Goal: Task Accomplishment & Management: Complete application form

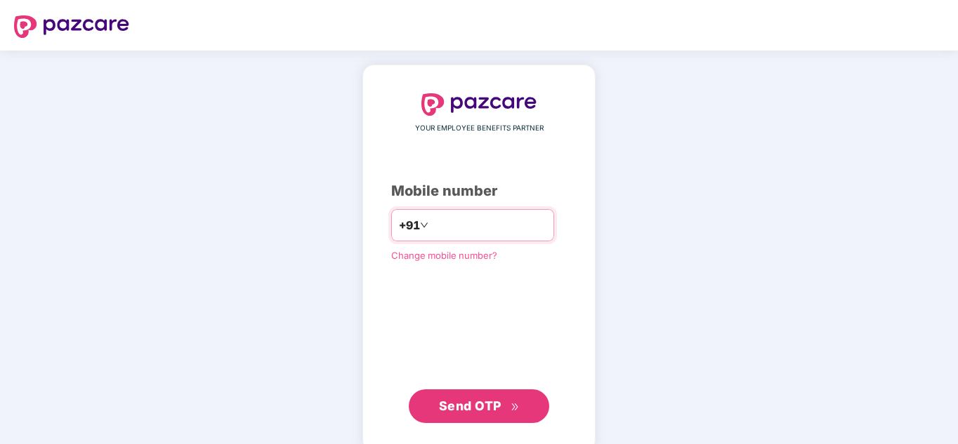
click at [458, 223] on input "number" at bounding box center [488, 225] width 115 height 22
click at [466, 229] on input "**********" at bounding box center [488, 225] width 115 height 22
click at [492, 223] on input "**********" at bounding box center [488, 225] width 115 height 22
type input "**********"
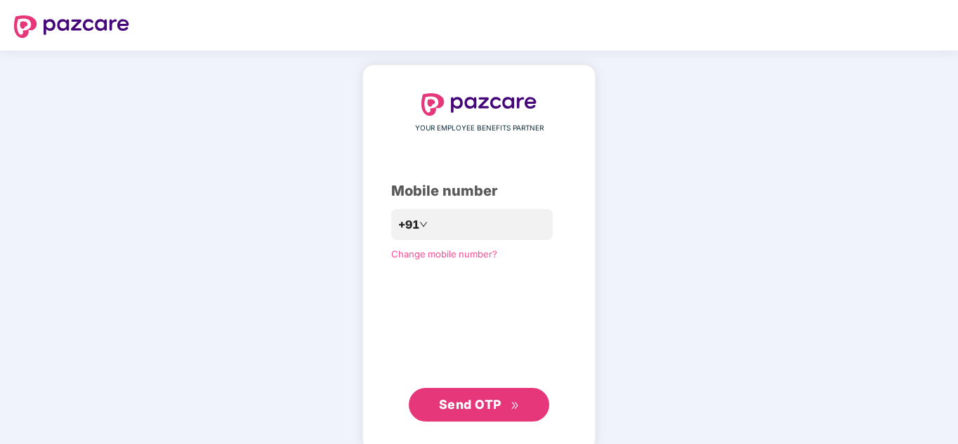
click at [476, 400] on span "Send OTP" at bounding box center [470, 404] width 62 height 15
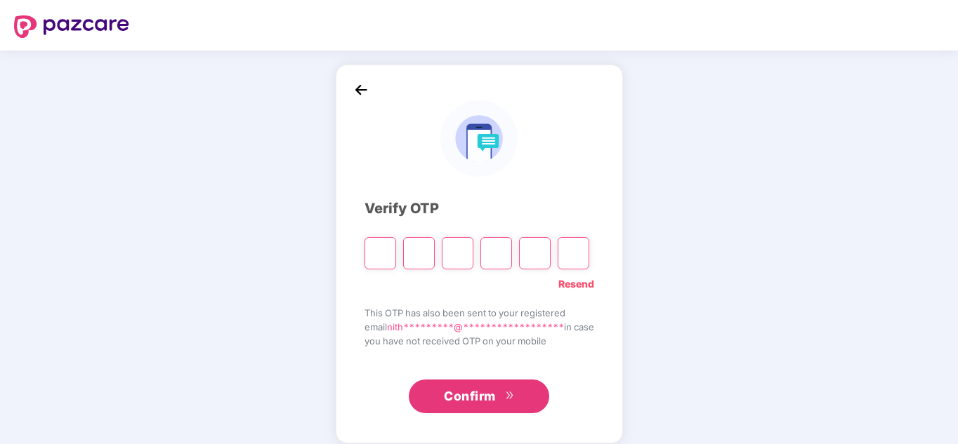
type input "*"
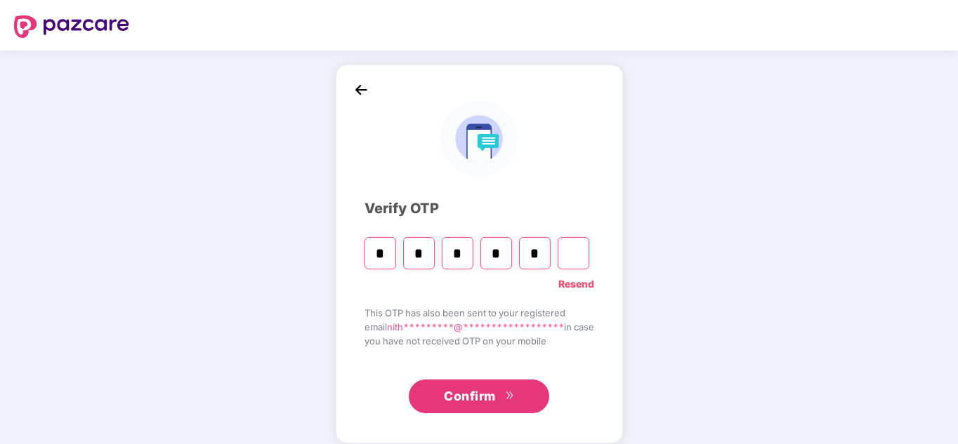
type input "*"
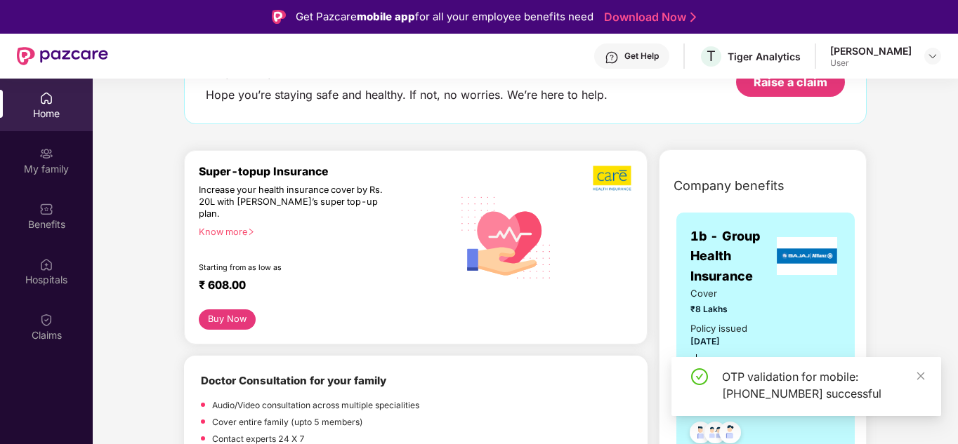
scroll to position [110, 0]
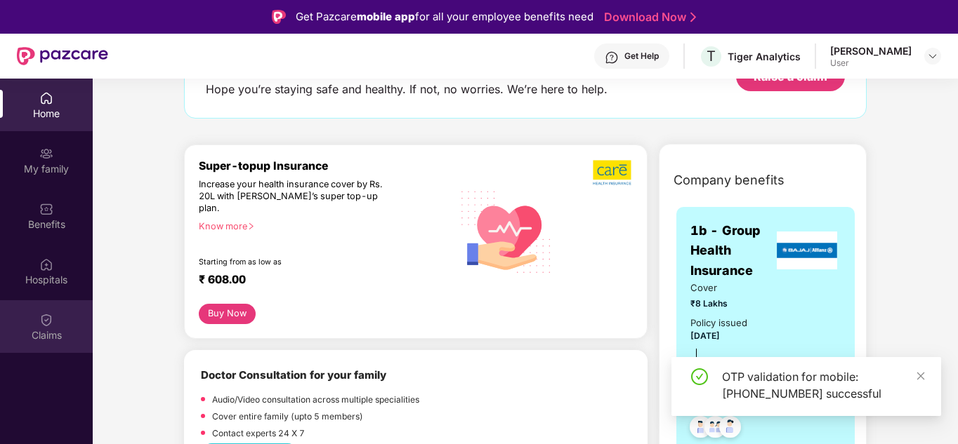
click at [49, 321] on img at bounding box center [46, 320] width 14 height 14
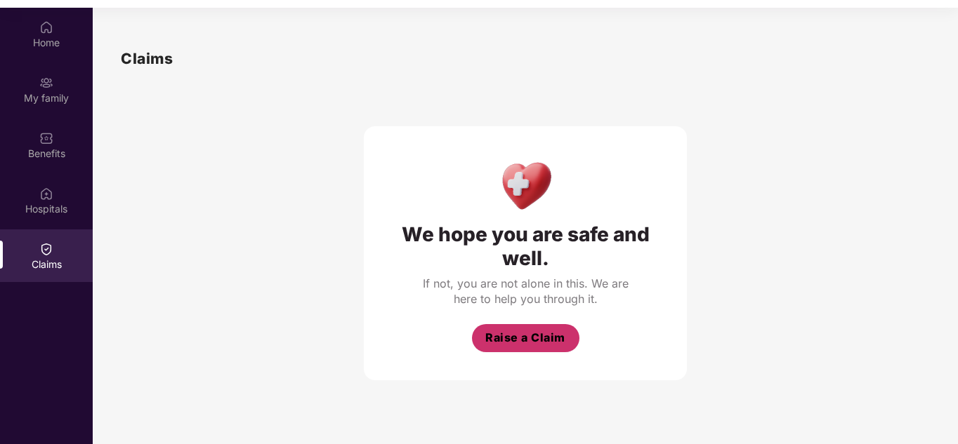
scroll to position [79, 0]
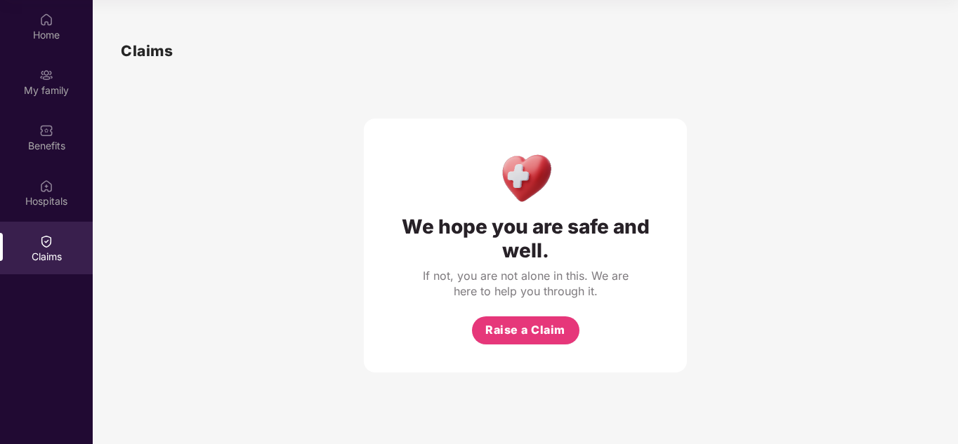
click at [520, 345] on div "We hope you are safe and well. If not, you are not alone in this. We are here t…" at bounding box center [525, 246] width 323 height 254
click at [520, 334] on span "Raise a Claim" at bounding box center [525, 331] width 80 height 18
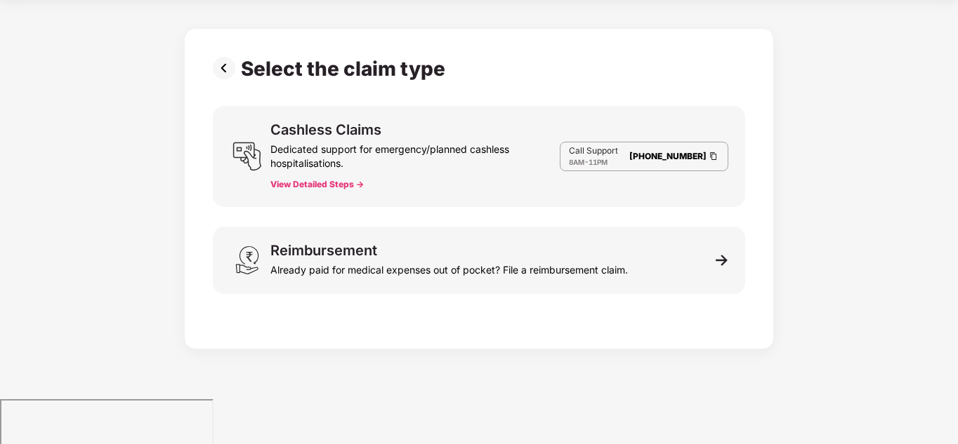
scroll to position [34, 0]
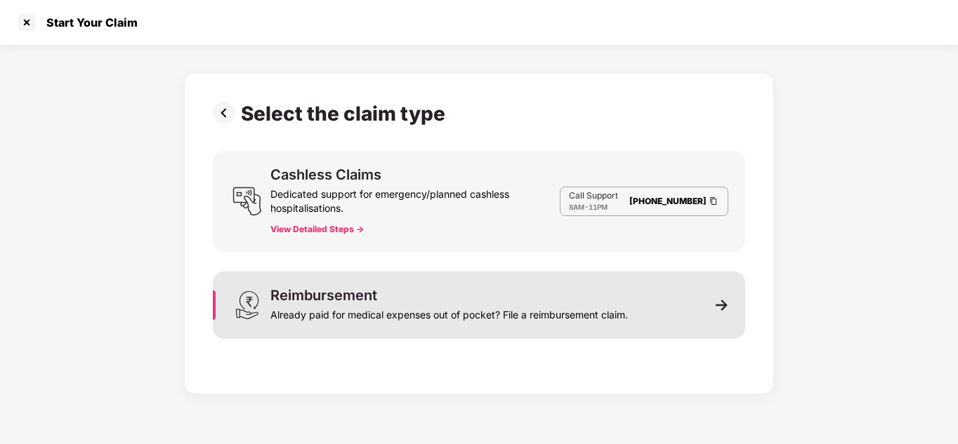
click at [622, 321] on div "Already paid for medical expenses out of pocket? File a reimbursement claim." at bounding box center [448, 313] width 357 height 20
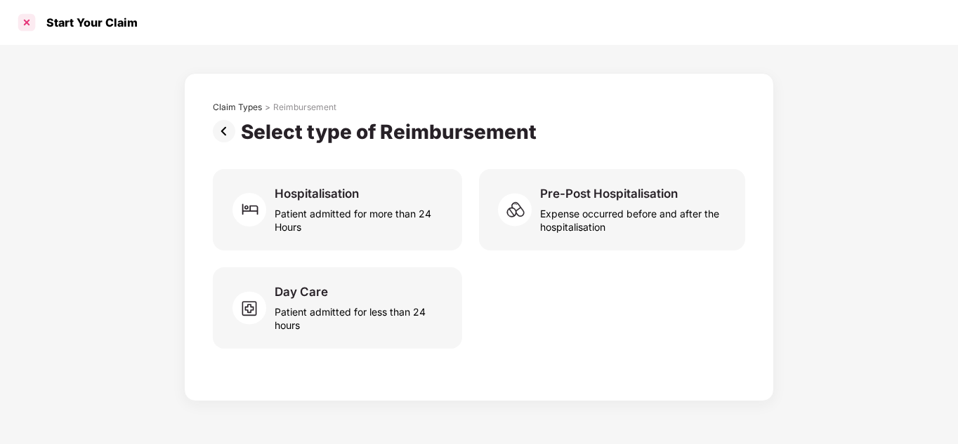
click at [31, 20] on div at bounding box center [26, 22] width 22 height 22
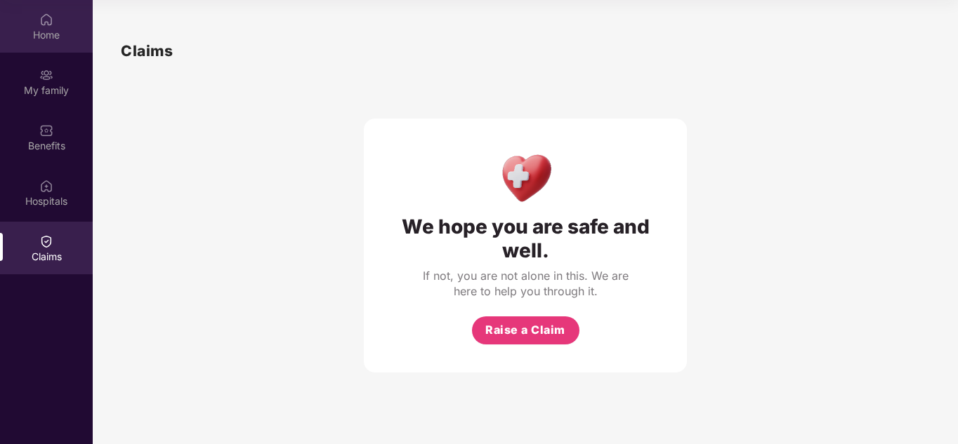
click at [53, 18] on div "Home" at bounding box center [46, 26] width 93 height 53
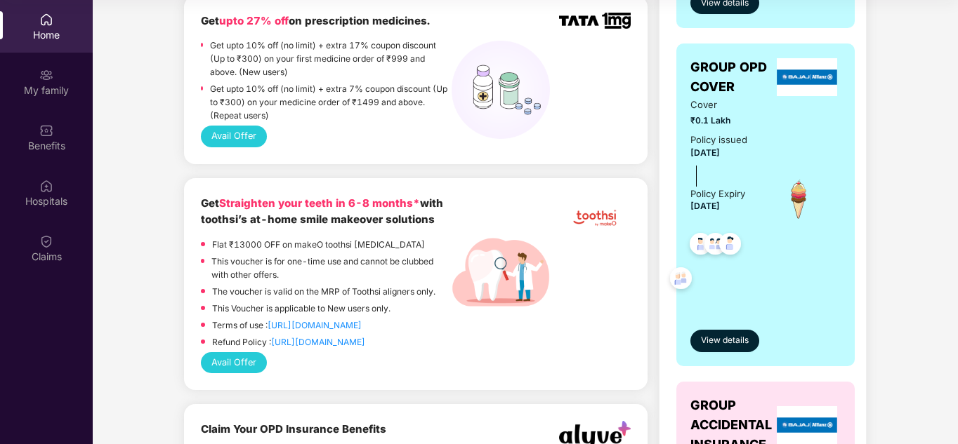
scroll to position [554, 0]
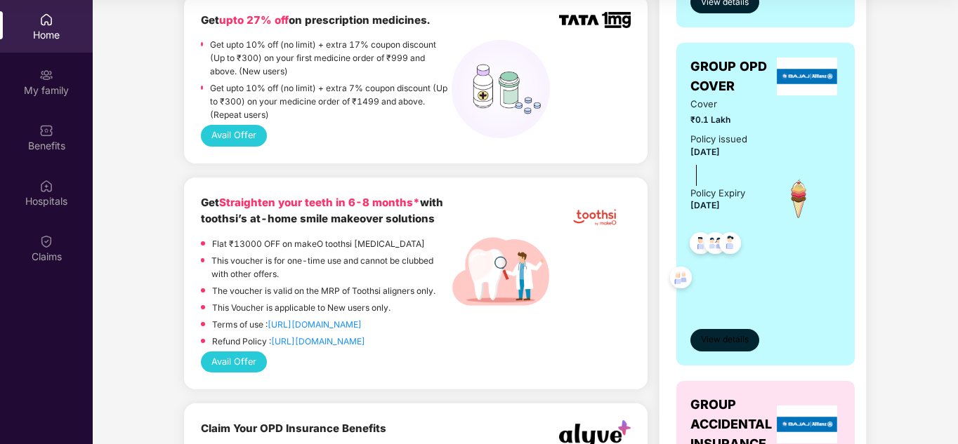
click at [725, 341] on span "View details" at bounding box center [725, 340] width 48 height 13
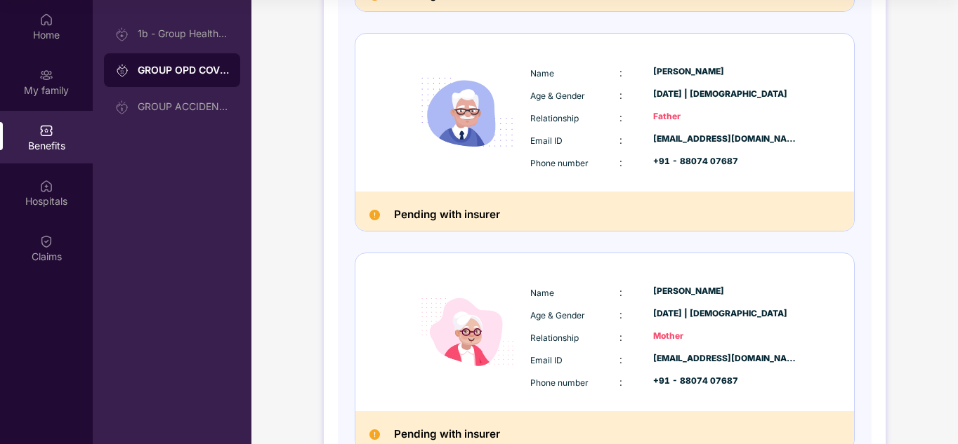
scroll to position [929, 0]
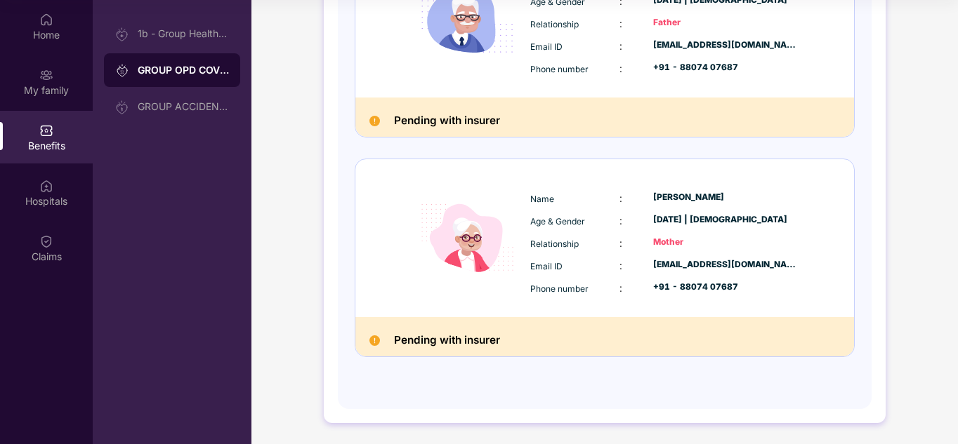
click at [608, 300] on div "Name : [PERSON_NAME] Age & Gender : [DATE] | [DEMOGRAPHIC_DATA] Relationship : …" at bounding box center [664, 243] width 275 height 119
click at [54, 194] on div "Hospitals" at bounding box center [46, 201] width 93 height 14
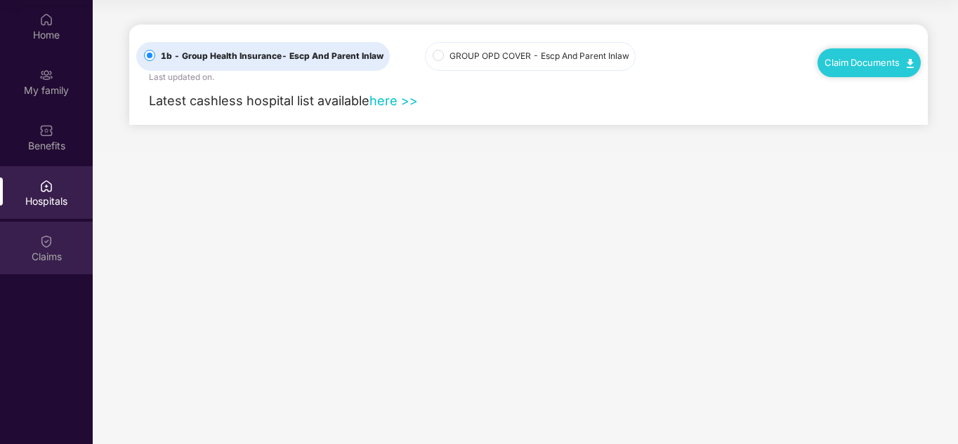
click at [53, 243] on img at bounding box center [46, 242] width 14 height 14
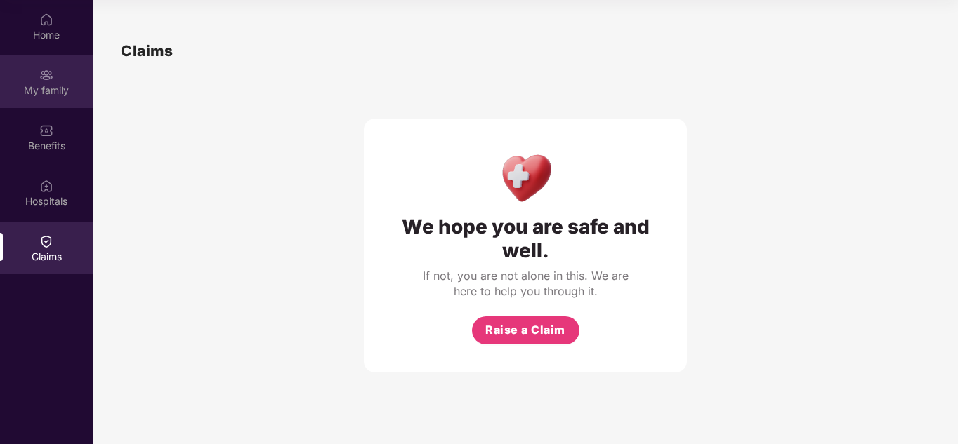
click at [65, 88] on div "My family" at bounding box center [46, 91] width 93 height 14
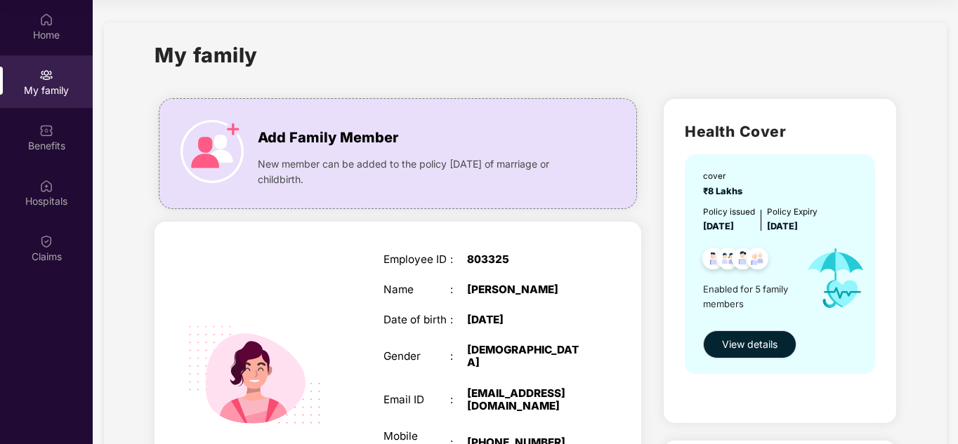
click at [384, 62] on div "My family" at bounding box center [524, 63] width 741 height 48
click at [55, 239] on div "Claims" at bounding box center [46, 248] width 93 height 53
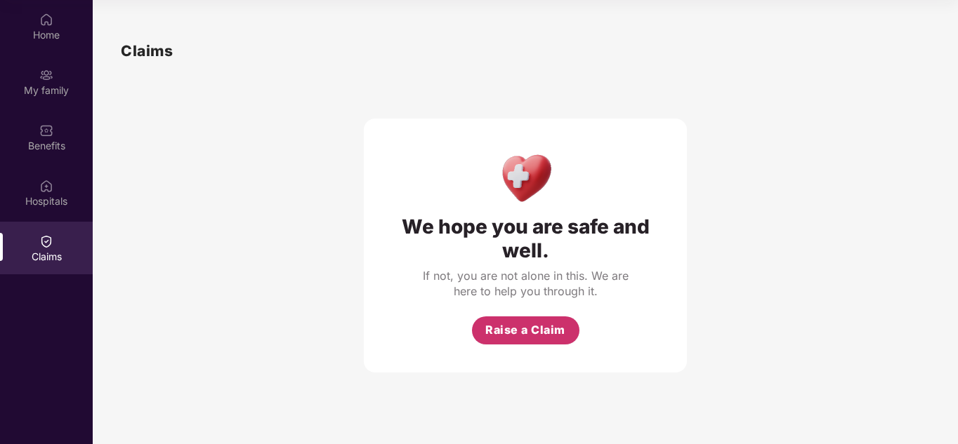
click at [540, 331] on span "Raise a Claim" at bounding box center [525, 331] width 80 height 18
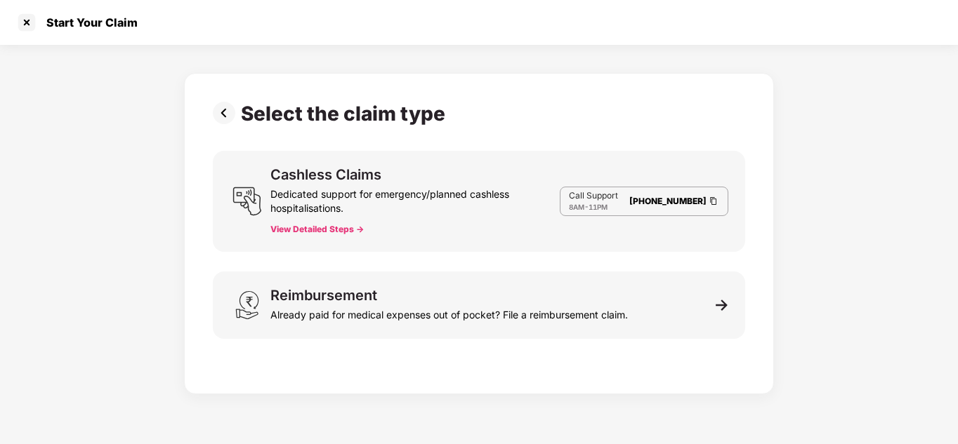
click at [333, 230] on button "View Detailed Steps ->" at bounding box center [316, 229] width 93 height 11
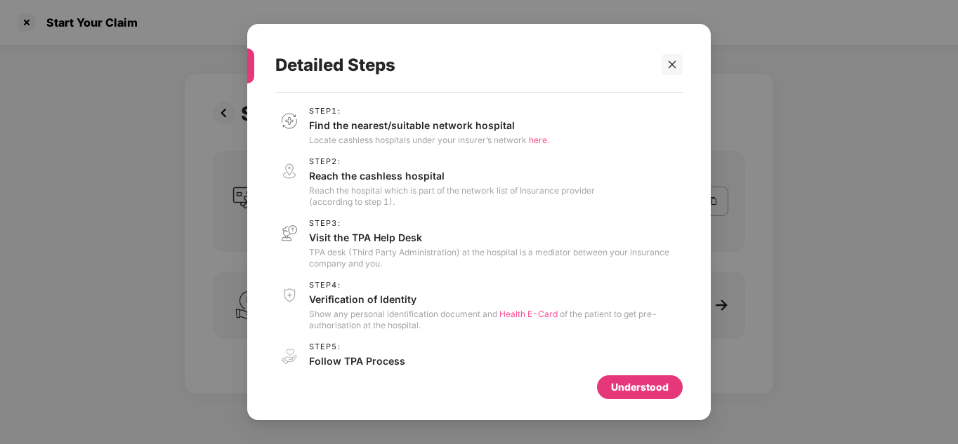
scroll to position [30, 0]
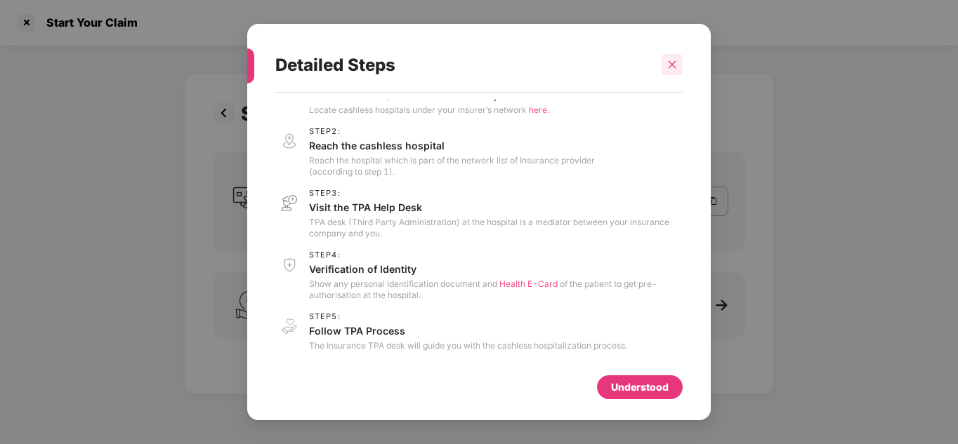
click at [666, 72] on div at bounding box center [671, 64] width 21 height 21
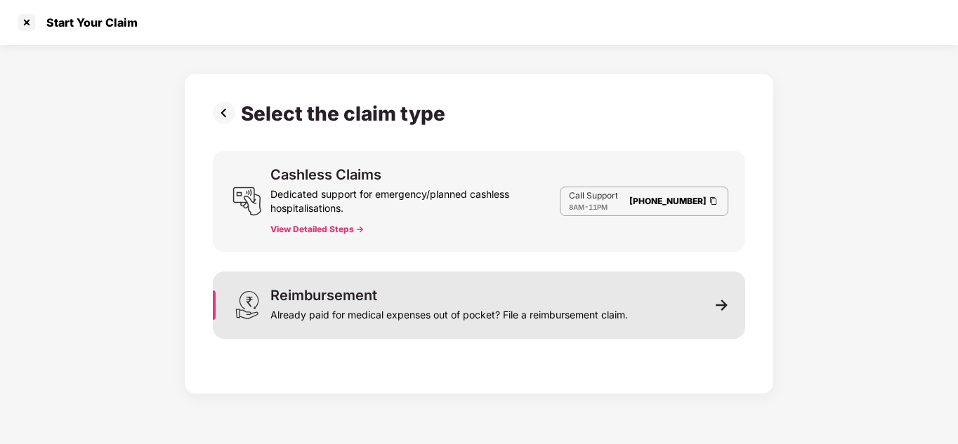
click at [331, 315] on div "Already paid for medical expenses out of pocket? File a reimbursement claim." at bounding box center [448, 313] width 357 height 20
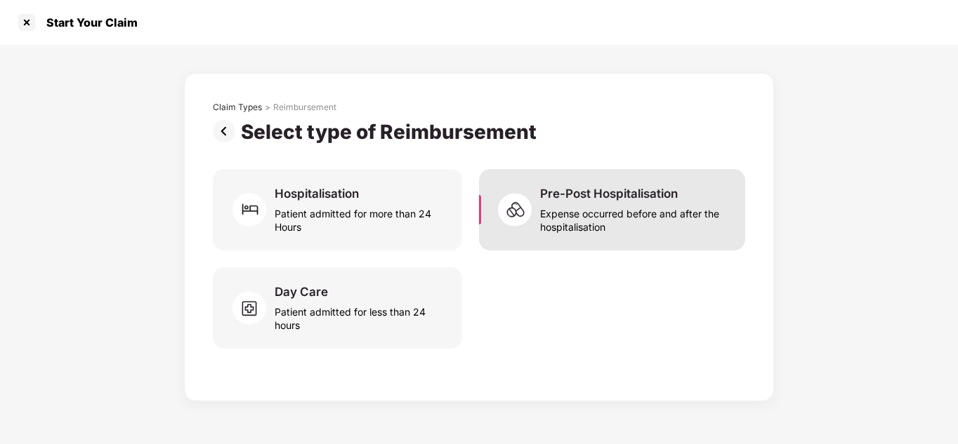
click at [604, 204] on div "Expense occurred before and after the hospitalisation" at bounding box center [634, 218] width 188 height 32
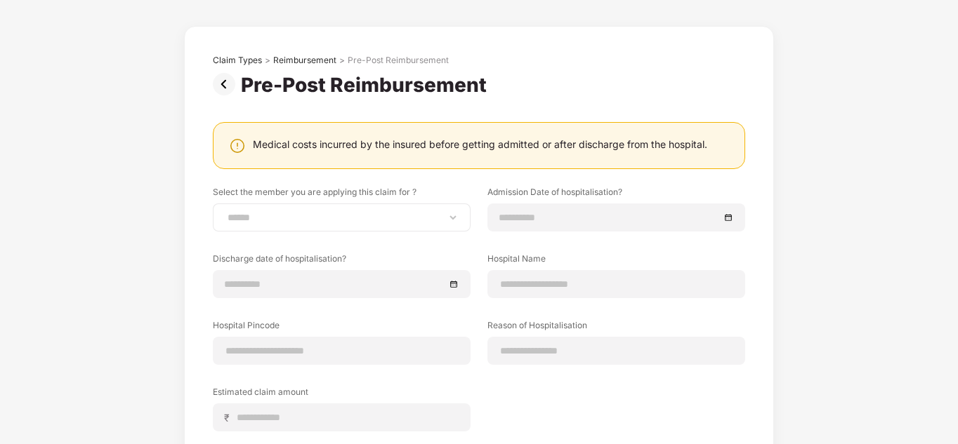
scroll to position [48, 0]
click at [369, 217] on select "**********" at bounding box center [342, 216] width 234 height 11
select select "**********"
click at [225, 211] on select "**********" at bounding box center [342, 216] width 234 height 11
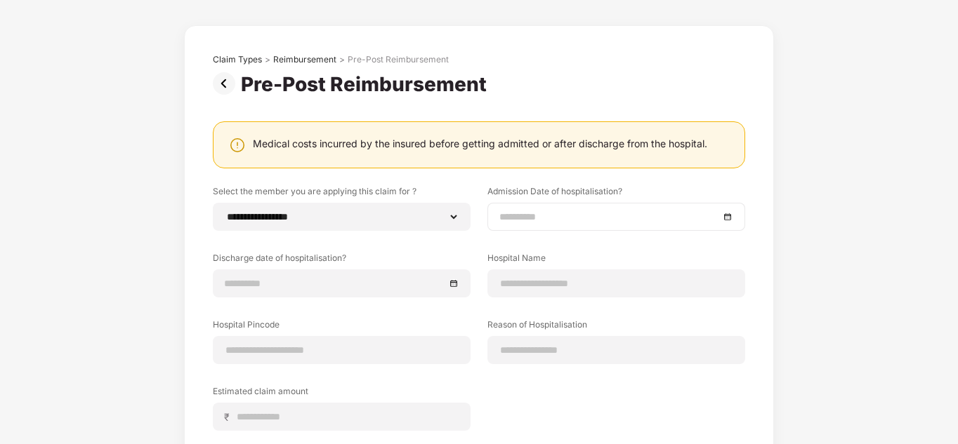
click at [565, 209] on div at bounding box center [616, 217] width 258 height 28
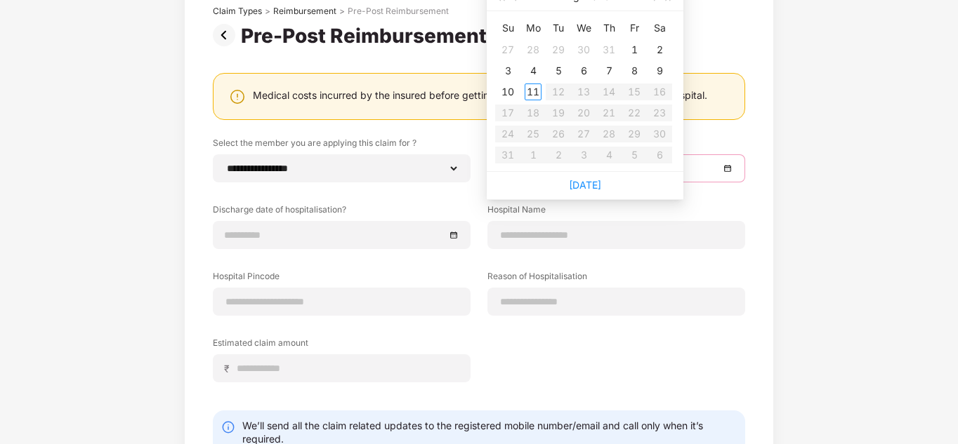
scroll to position [98, 0]
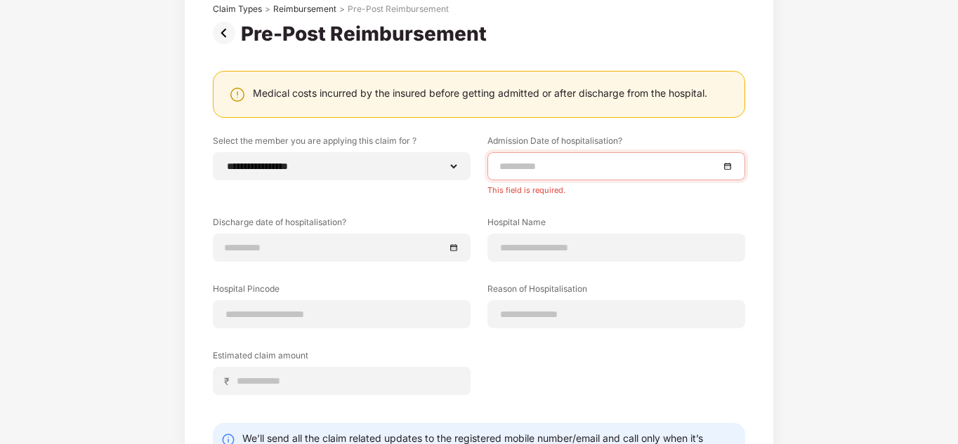
click at [602, 244] on div at bounding box center [616, 248] width 258 height 28
click at [804, 227] on div "**********" at bounding box center [479, 250] width 958 height 607
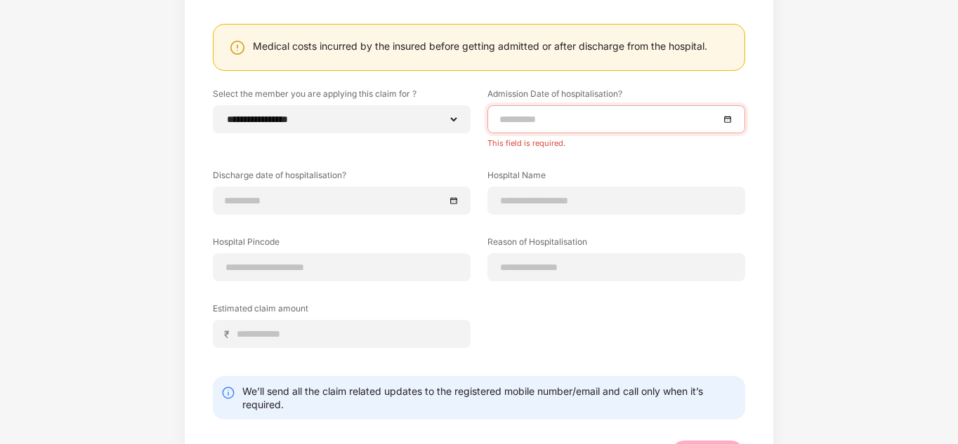
scroll to position [207, 0]
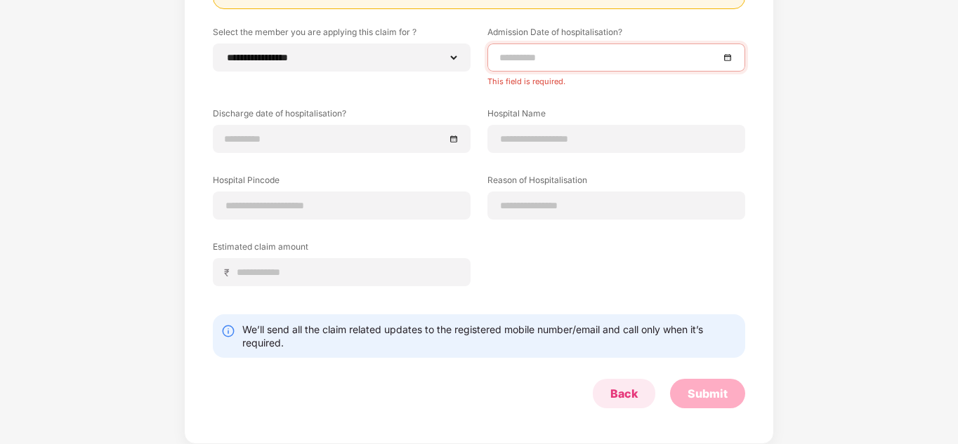
click at [631, 391] on div "Back" at bounding box center [623, 393] width 27 height 15
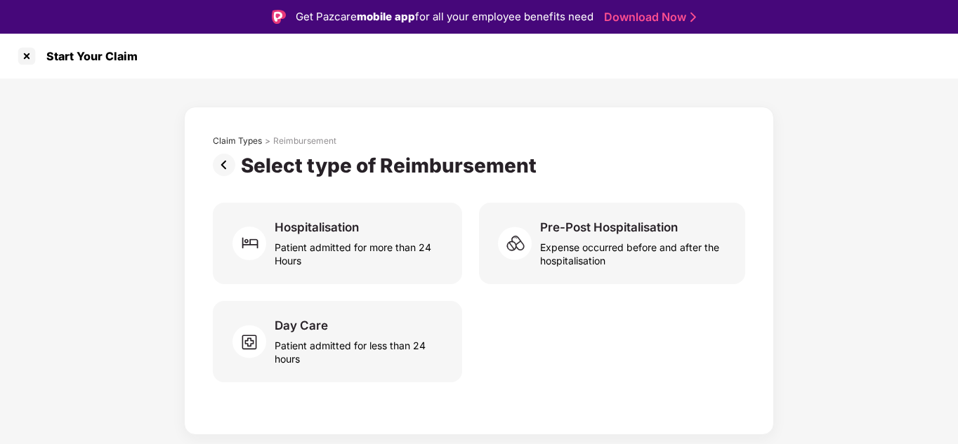
click at [236, 163] on img at bounding box center [227, 165] width 28 height 22
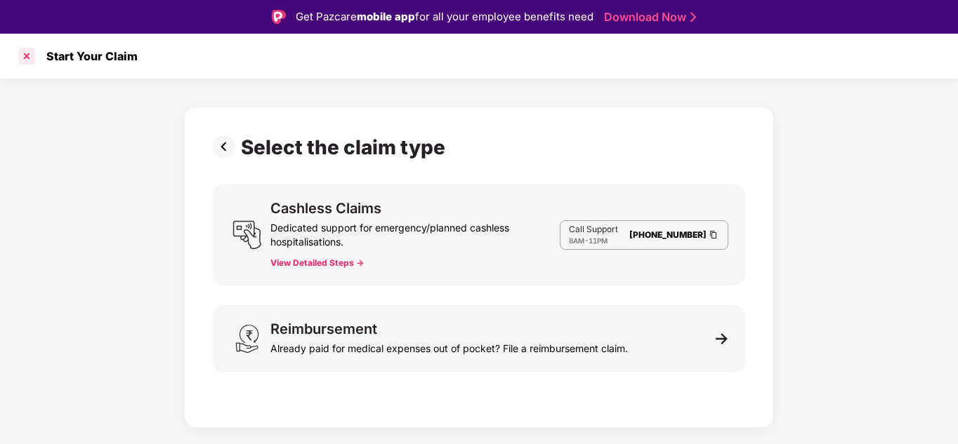
click at [27, 56] on div at bounding box center [26, 56] width 22 height 22
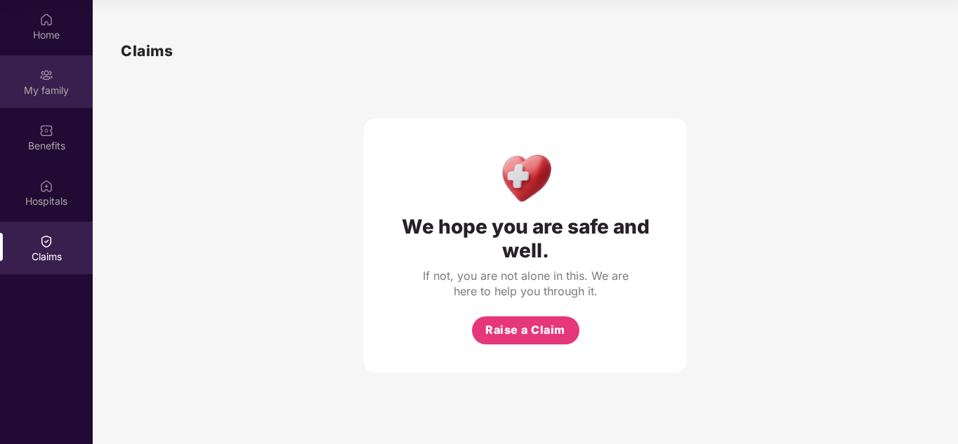
click at [64, 84] on div "My family" at bounding box center [46, 91] width 93 height 14
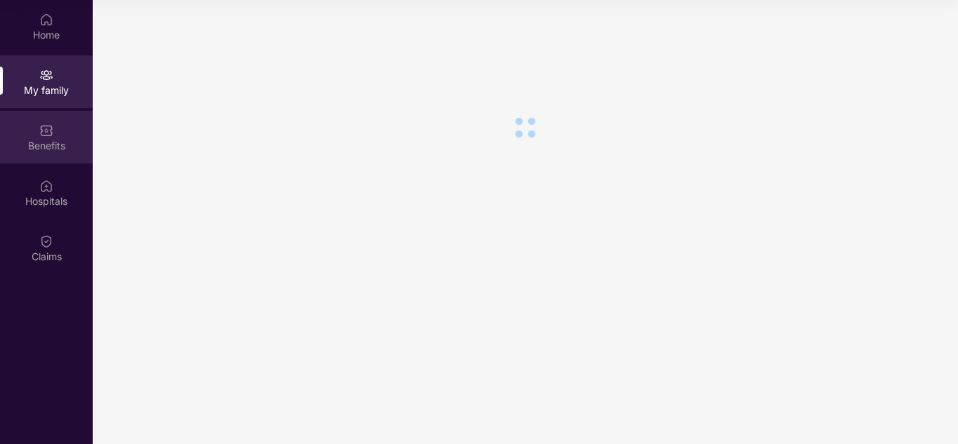
click at [55, 121] on div "Benefits" at bounding box center [46, 137] width 93 height 53
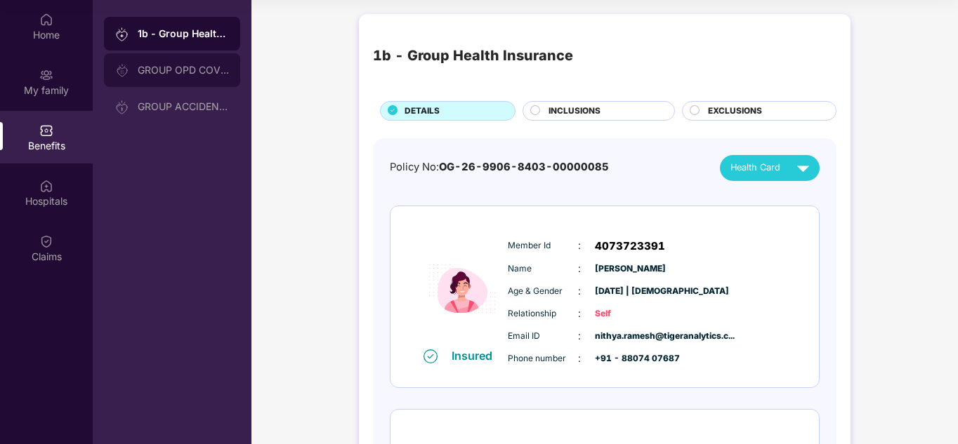
click at [147, 61] on div "GROUP OPD COVER" at bounding box center [172, 70] width 136 height 34
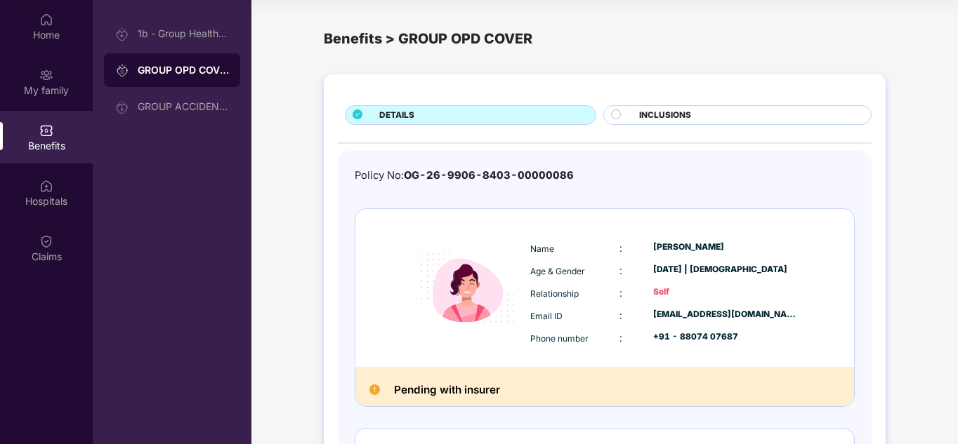
click at [619, 114] on circle at bounding box center [616, 114] width 9 height 9
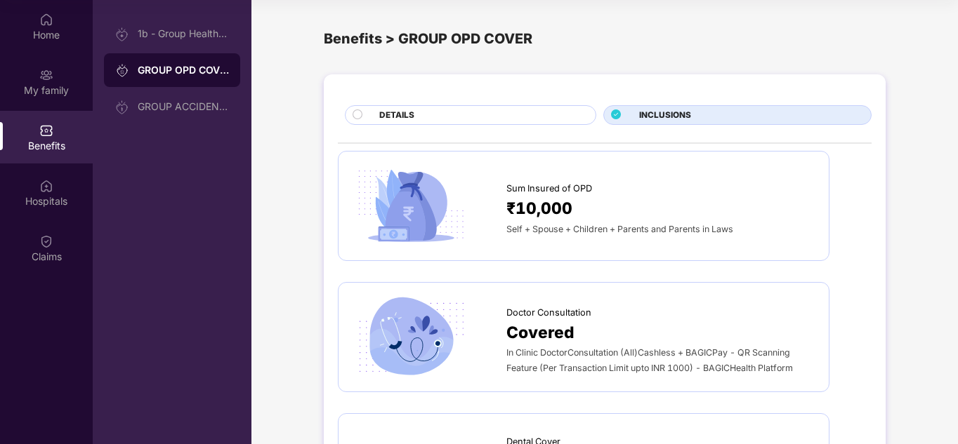
click at [488, 117] on div "DETAILS" at bounding box center [480, 116] width 216 height 15
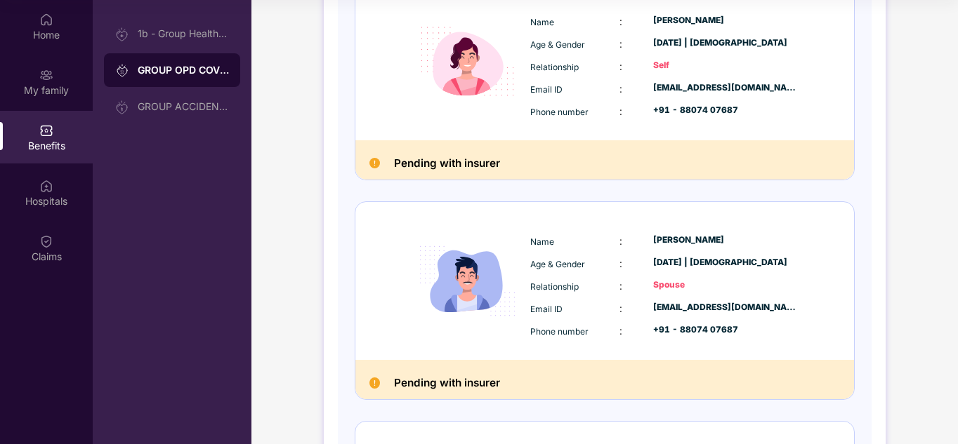
scroll to position [227, 0]
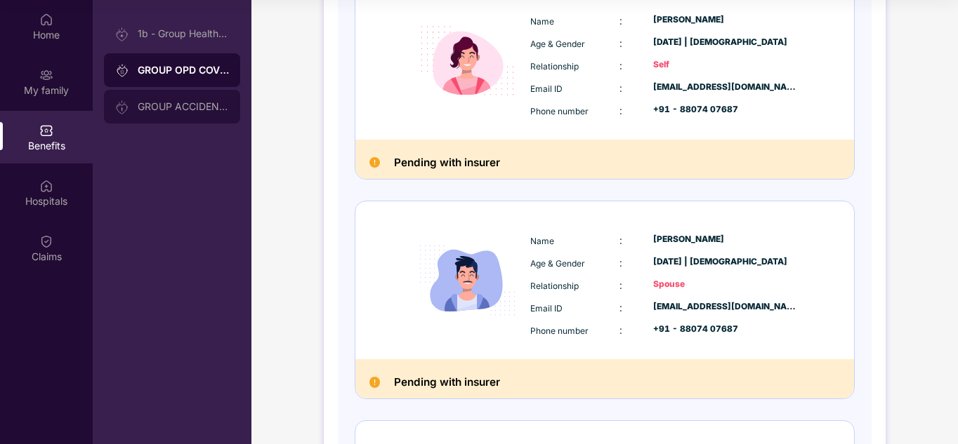
click at [187, 106] on div "GROUP ACCIDENTAL INSURANCE" at bounding box center [183, 106] width 91 height 11
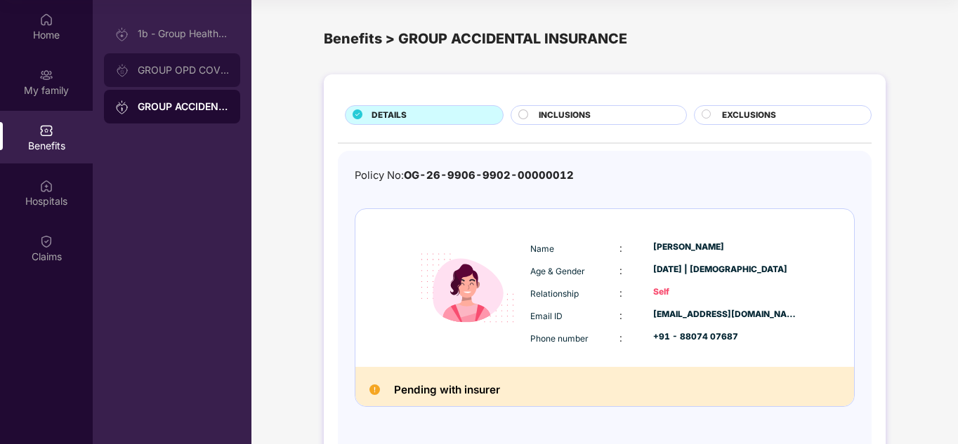
click at [194, 63] on div "GROUP OPD COVER" at bounding box center [172, 70] width 136 height 34
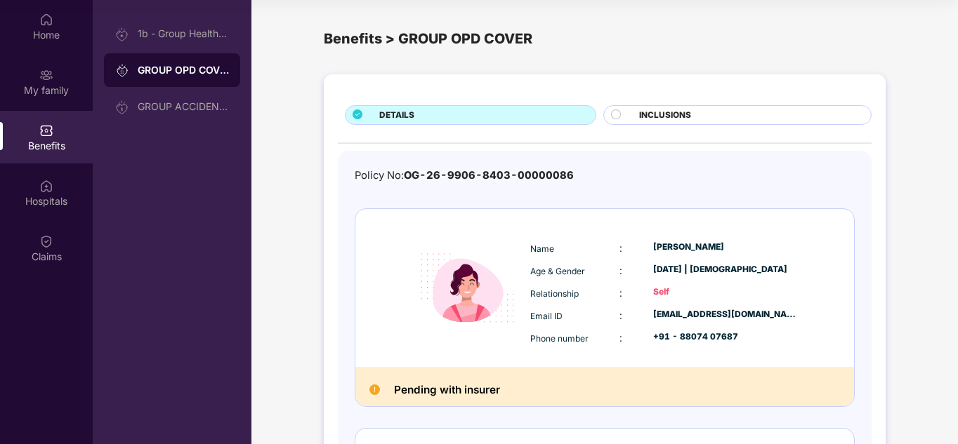
scroll to position [24, 0]
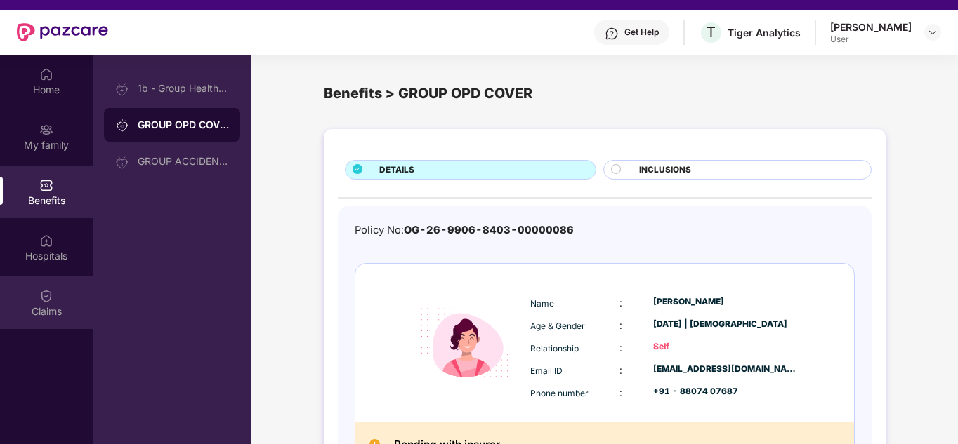
click at [49, 277] on div "Claims" at bounding box center [46, 303] width 93 height 53
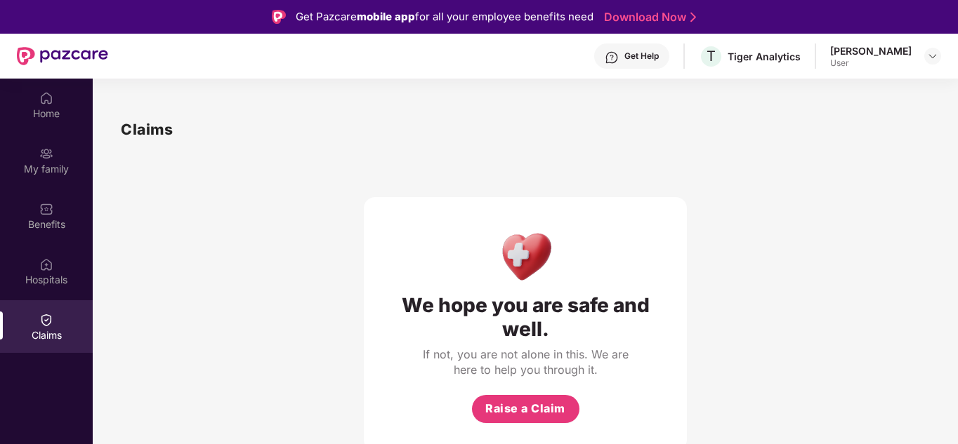
click at [908, 56] on div "[PERSON_NAME]" at bounding box center [870, 50] width 81 height 13
click at [931, 52] on img at bounding box center [932, 56] width 11 height 11
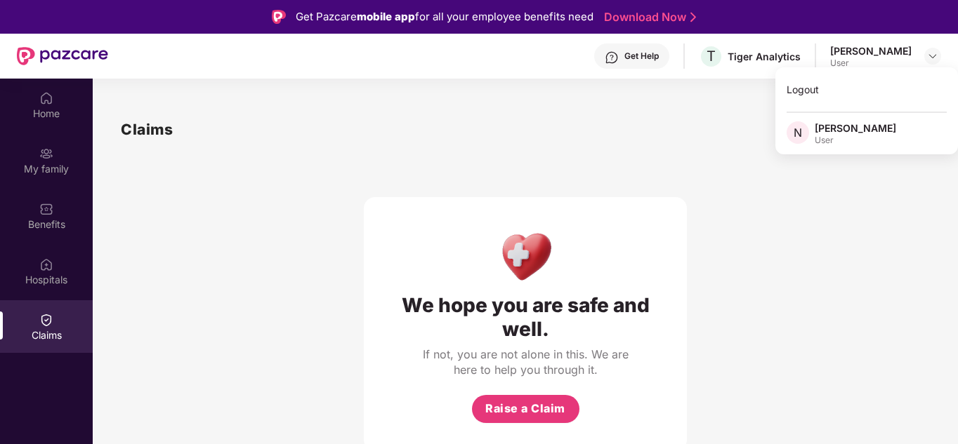
click at [468, 138] on div "Claims" at bounding box center [525, 129] width 809 height 23
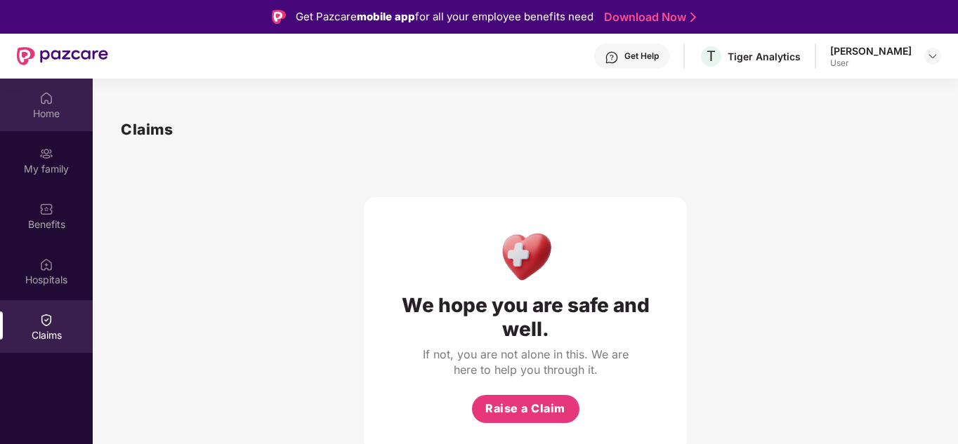
click at [37, 100] on div "Home" at bounding box center [46, 105] width 93 height 53
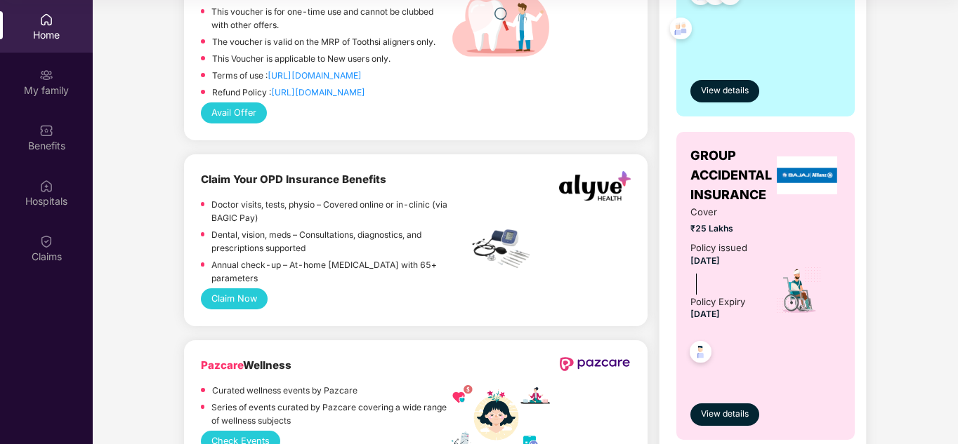
scroll to position [805, 0]
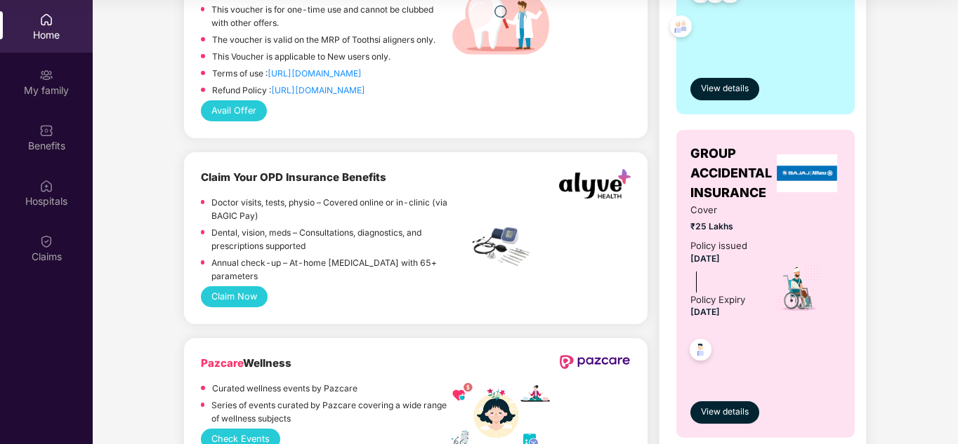
click at [244, 289] on button "Claim Now" at bounding box center [234, 296] width 67 height 21
